Goal: Task Accomplishment & Management: Manage account settings

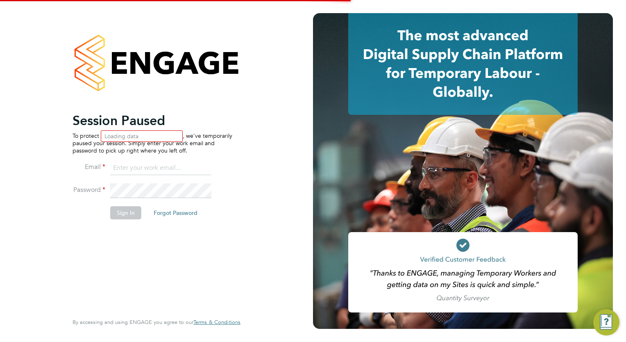
type input "[EMAIL_ADDRESS][DOMAIN_NAME]"
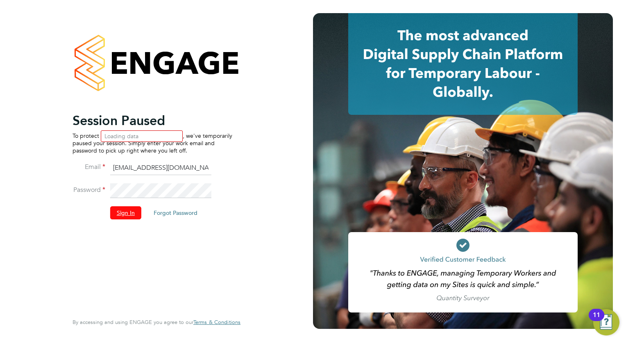
click at [123, 212] on button "Sign In" at bounding box center [125, 212] width 31 height 13
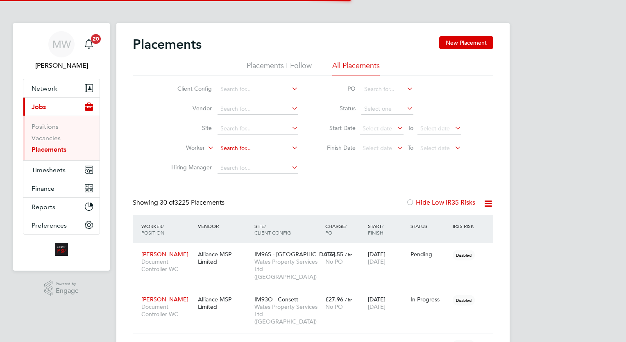
click at [240, 148] on input at bounding box center [258, 148] width 81 height 11
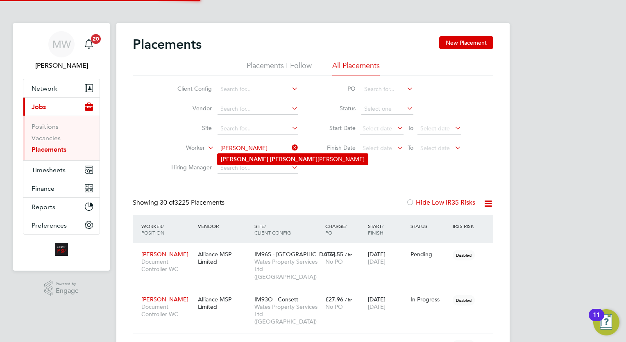
type input "Cornel Danila"
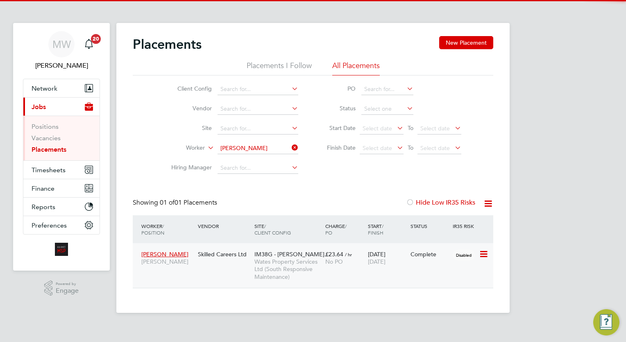
click at [362, 258] on div "No PO" at bounding box center [344, 261] width 39 height 7
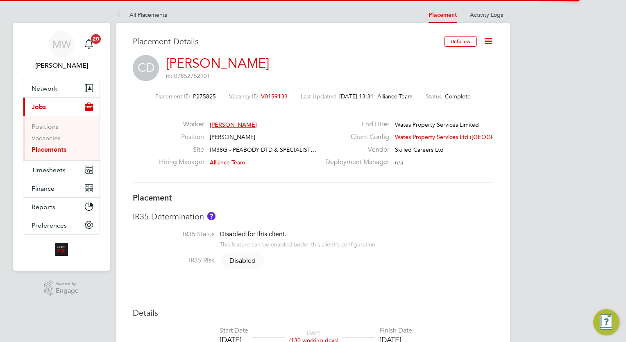
click at [491, 42] on icon at bounding box center [488, 41] width 10 height 10
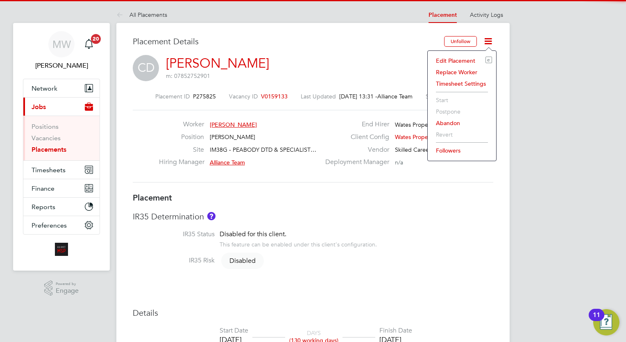
click at [463, 57] on li "Edit Placement e" at bounding box center [462, 60] width 60 height 11
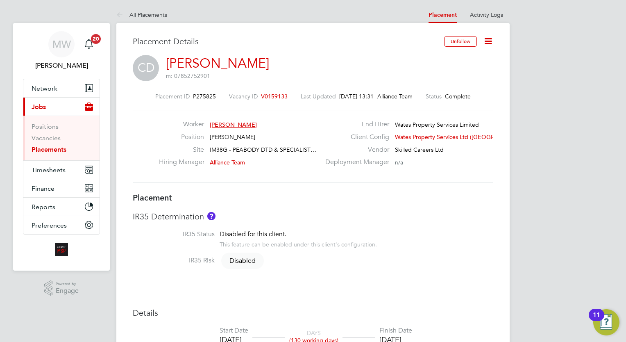
scroll to position [4, 4]
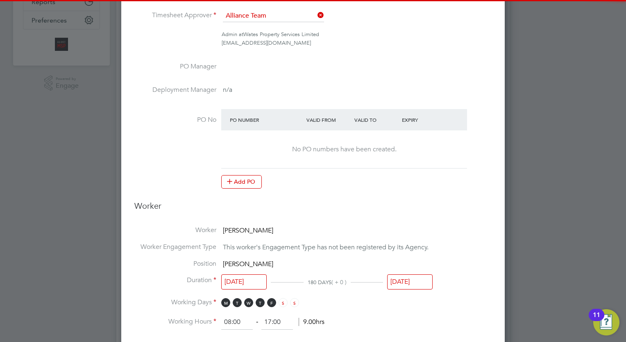
click at [423, 277] on input "12 Sep 2025" at bounding box center [409, 281] width 45 height 15
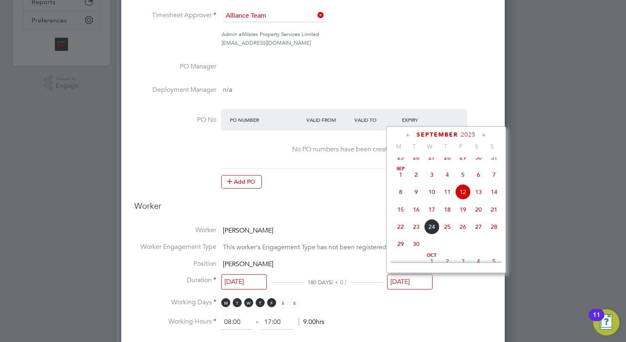
click at [483, 133] on icon at bounding box center [484, 135] width 8 height 9
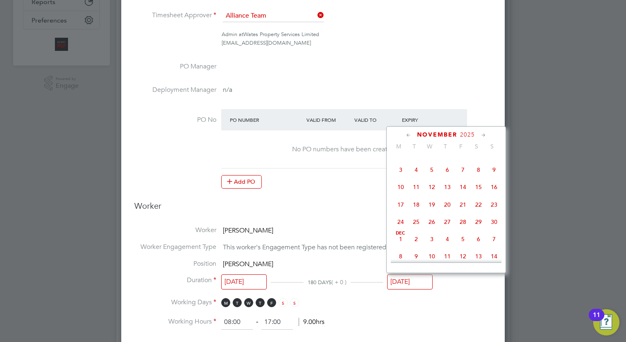
click at [483, 133] on icon at bounding box center [484, 135] width 8 height 9
click at [461, 175] on span "12" at bounding box center [463, 167] width 16 height 16
type input "12 Dec 2025"
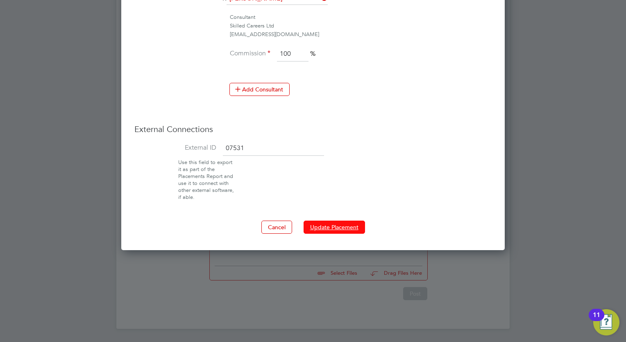
click at [333, 226] on button "Update Placement" at bounding box center [334, 227] width 61 height 13
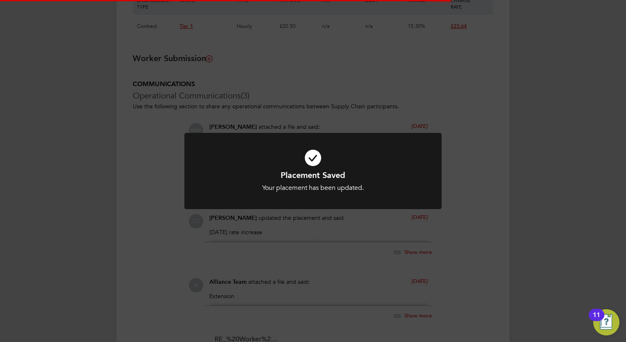
click at [218, 56] on div "Placement Saved Your placement has been updated. Cancel Okay" at bounding box center [313, 171] width 626 height 342
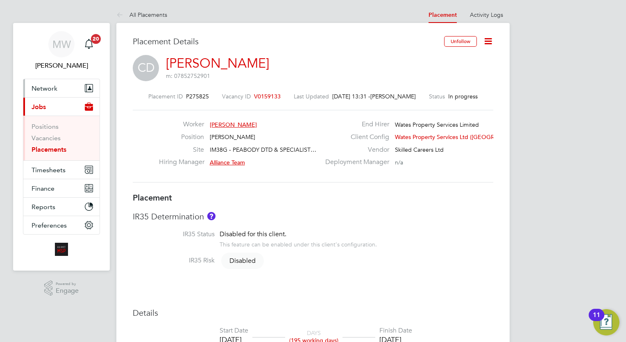
click at [73, 85] on button "Network" at bounding box center [61, 88] width 76 height 18
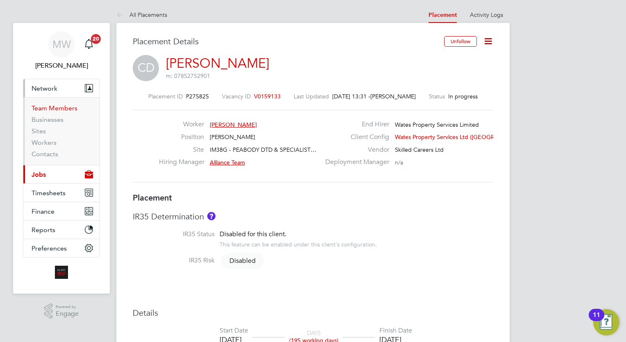
click at [62, 104] on link "Team Members" at bounding box center [55, 108] width 46 height 8
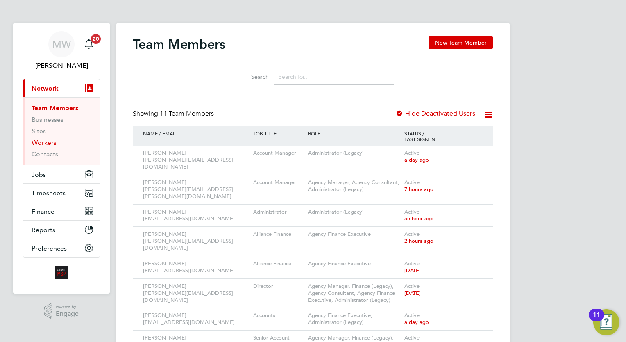
click at [46, 139] on link "Workers" at bounding box center [44, 143] width 25 height 8
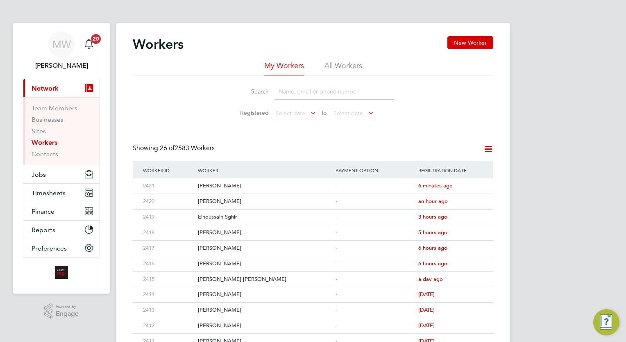
drag, startPoint x: 333, startPoint y: 80, endPoint x: 336, endPoint y: 70, distance: 10.2
click at [333, 80] on li "Search" at bounding box center [313, 92] width 183 height 24
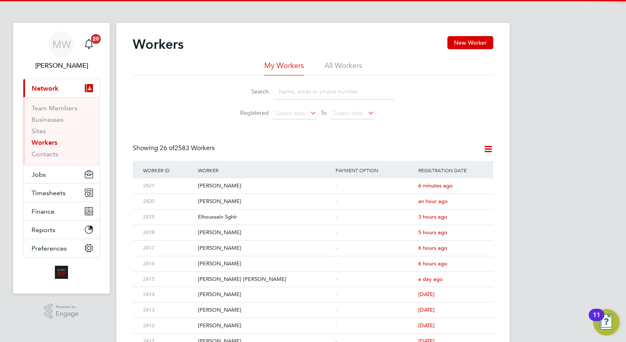
click at [337, 64] on li "All Workers" at bounding box center [344, 68] width 38 height 15
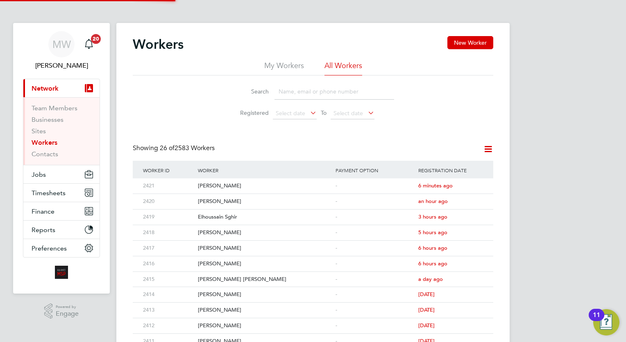
click at [325, 92] on input at bounding box center [335, 92] width 120 height 16
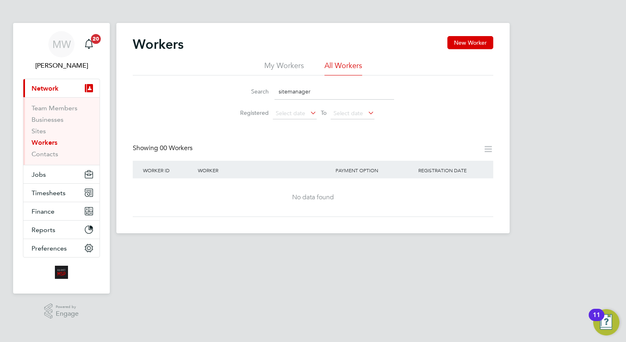
type input "sitemanager"
click at [494, 246] on html "MW Megan Westlotorn Notifications 20 Applications: Current page: Network Team M…" at bounding box center [313, 123] width 626 height 246
click at [325, 84] on input "sitemanager" at bounding box center [335, 92] width 120 height 16
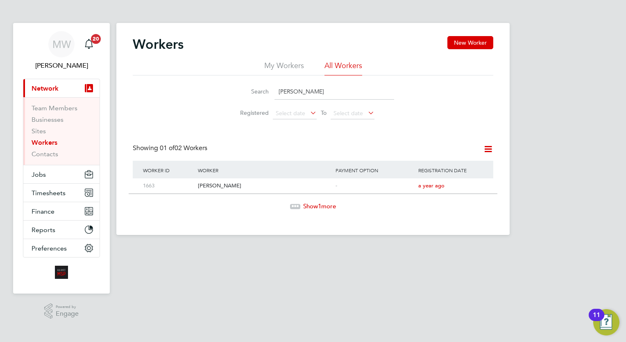
type input "justin johnson"
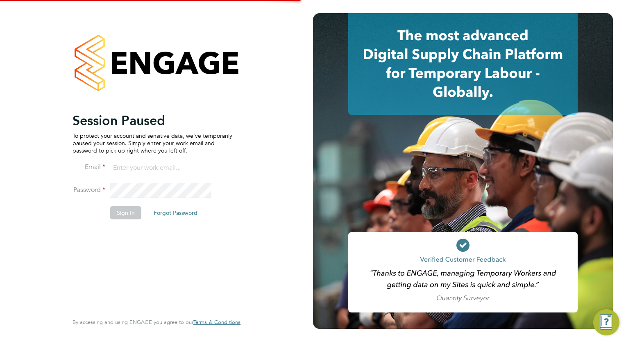
type input "megan.westlotorn@alliancemsp.co.uk"
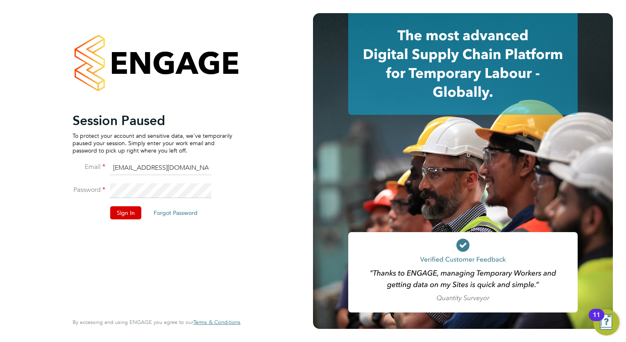
click at [626, 341] on html "Session Paused To protect your account and sensitive data, we've temporarily pa…" at bounding box center [313, 171] width 626 height 342
click at [132, 217] on button "Sign In" at bounding box center [125, 212] width 31 height 13
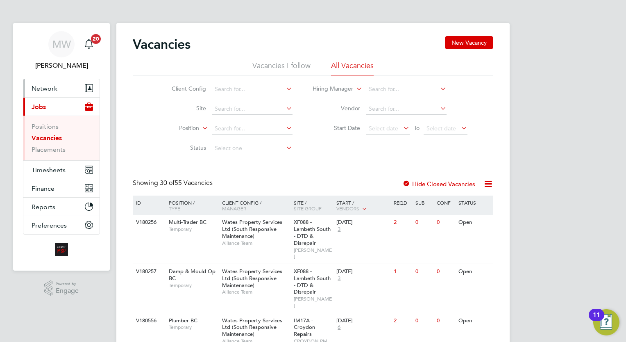
click at [50, 91] on span "Network" at bounding box center [45, 88] width 26 height 8
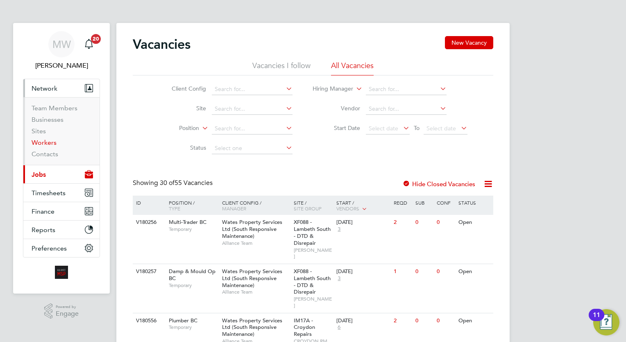
click at [50, 140] on link "Workers" at bounding box center [44, 143] width 25 height 8
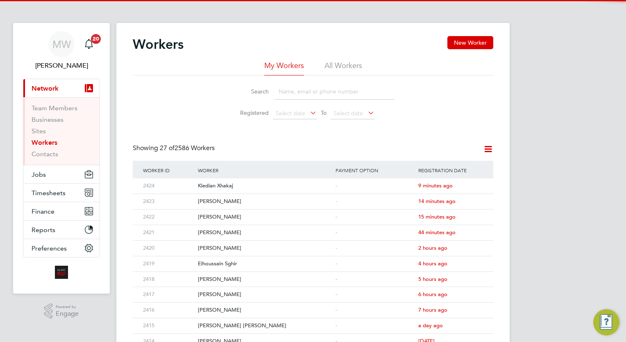
click at [333, 70] on li "All Workers" at bounding box center [344, 68] width 38 height 15
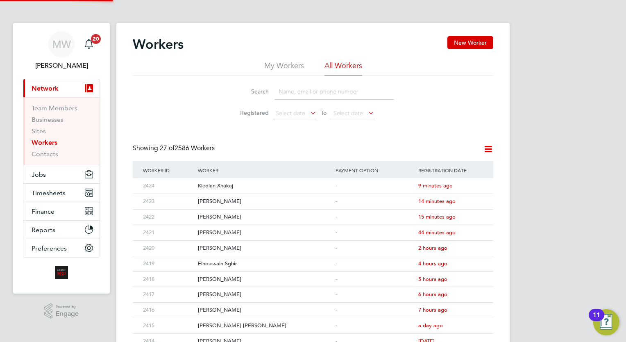
click at [313, 93] on input at bounding box center [335, 92] width 120 height 16
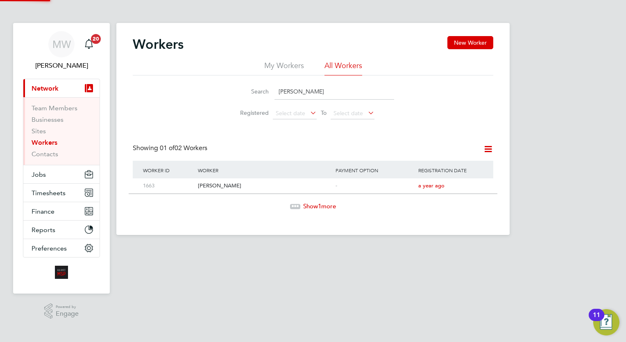
type input "justin john"
click at [233, 182] on div "[PERSON_NAME]" at bounding box center [265, 185] width 138 height 15
